Goal: Task Accomplishment & Management: Manage account settings

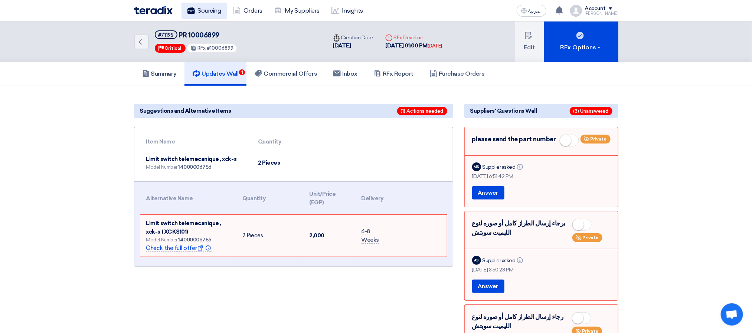
click at [203, 12] on link "Sourcing" at bounding box center [205, 11] width 46 height 16
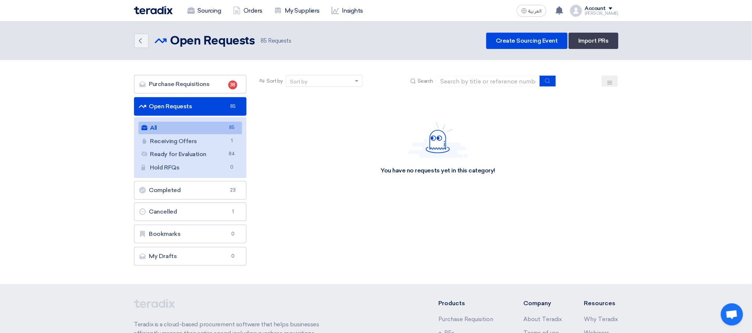
click at [443, 18] on div "Sourcing Orders My Suppliers Insights العربية ع a new question for PR 10006899 …" at bounding box center [376, 10] width 496 height 21
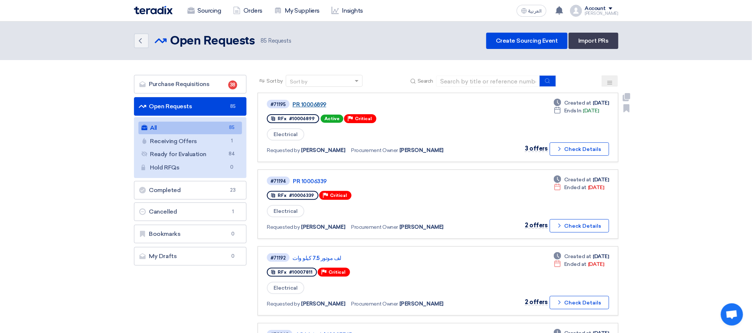
click at [319, 106] on link "PR 10006899" at bounding box center [386, 104] width 186 height 7
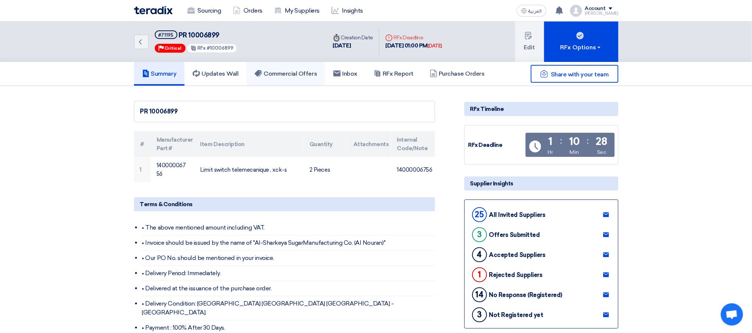
click at [288, 78] on link "Commercial Offers" at bounding box center [286, 74] width 79 height 24
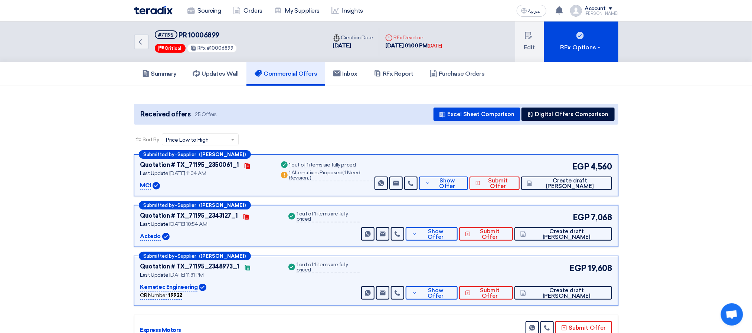
click at [335, 121] on div "Received offers 25 Offers Excel Sheet Comparison Digital Offers Comparison" at bounding box center [376, 114] width 485 height 21
click at [418, 234] on icon at bounding box center [415, 234] width 6 height 6
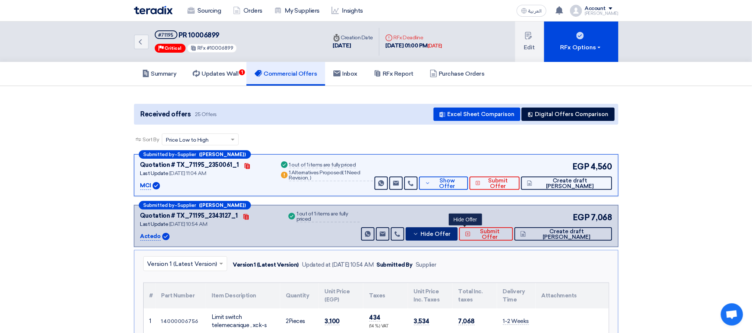
click at [451, 235] on span "Hide Offer" at bounding box center [436, 235] width 30 height 6
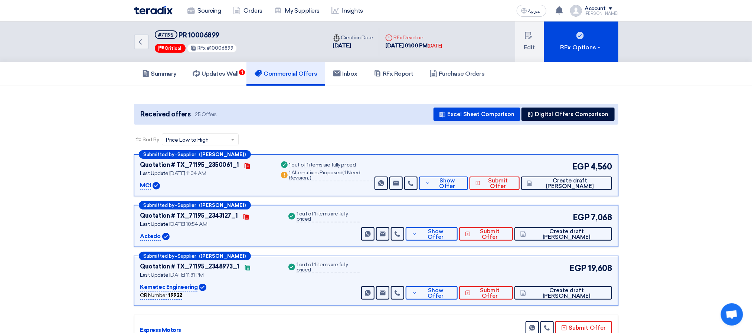
click at [373, 122] on div "Received offers 25 Offers Excel Sheet Comparison Digital Offers Comparison" at bounding box center [376, 114] width 485 height 21
click at [447, 17] on div "Sourcing Orders My Suppliers Insights العربية ع a new question for PR 10006899 …" at bounding box center [376, 10] width 496 height 21
click at [212, 72] on h5 "Updates Wall 1" at bounding box center [216, 73] width 46 height 7
